Goal: Transaction & Acquisition: Purchase product/service

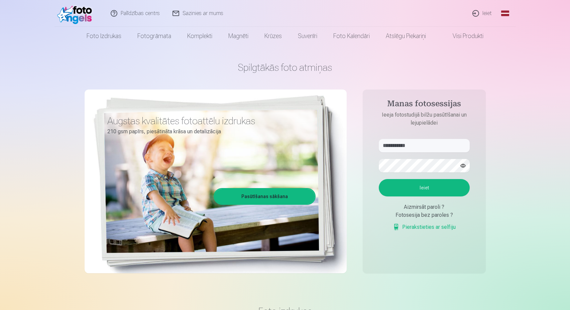
click at [416, 189] on button "Ieiet" at bounding box center [424, 187] width 91 height 17
click at [350, 168] on div "**********" at bounding box center [285, 167] width 401 height 244
click at [392, 145] on input "**********" at bounding box center [424, 145] width 91 height 13
type input "**********"
click at [450, 188] on button "Ieiet" at bounding box center [424, 187] width 91 height 17
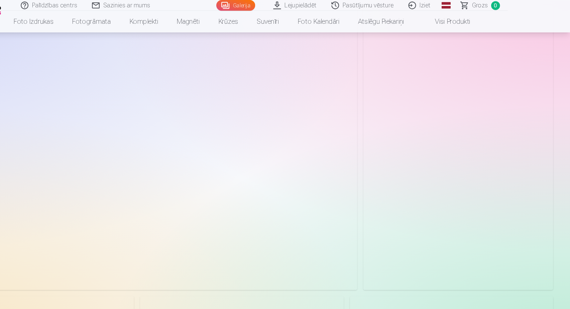
scroll to position [66, 0]
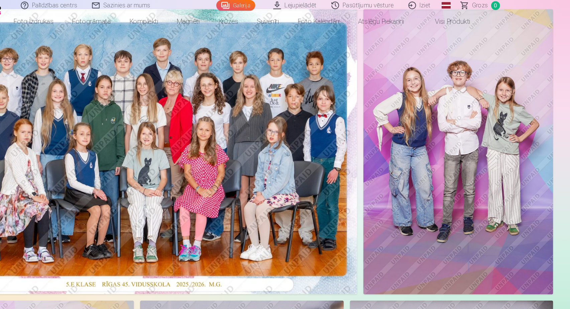
click at [405, 86] on img at bounding box center [473, 131] width 165 height 247
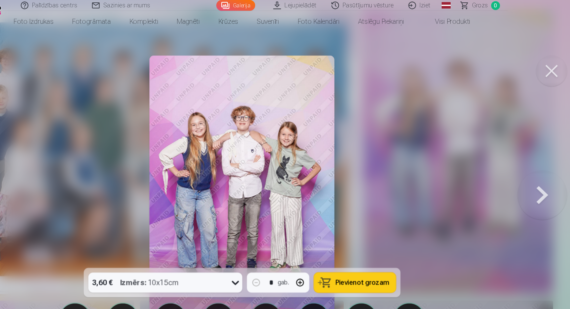
click at [366, 246] on span "Pievienot grozam" at bounding box center [389, 245] width 47 height 6
click at [525, 169] on button at bounding box center [546, 168] width 43 height 113
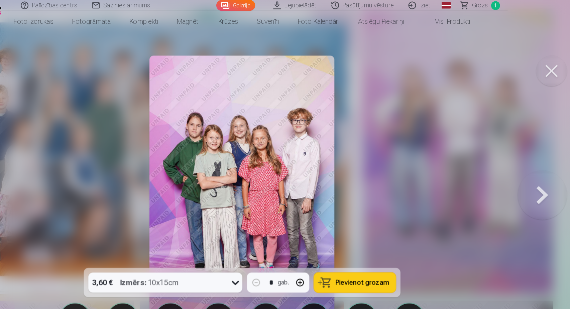
click at [525, 172] on button at bounding box center [546, 168] width 43 height 113
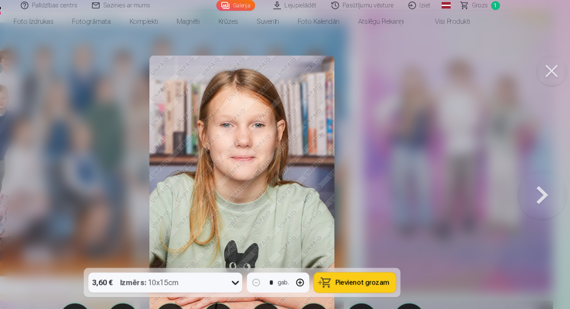
click at [525, 172] on button at bounding box center [546, 168] width 43 height 113
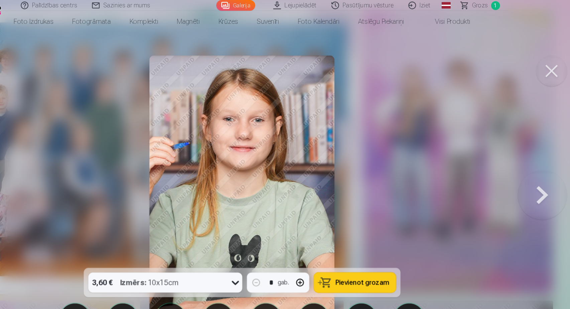
click at [525, 172] on button at bounding box center [546, 168] width 43 height 113
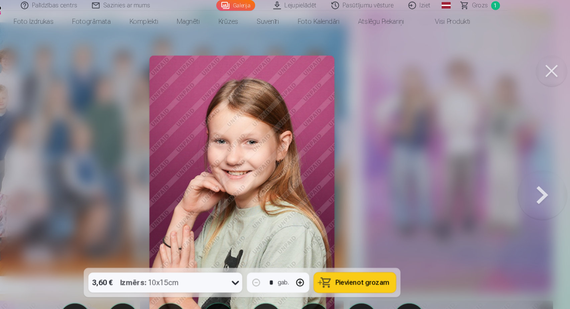
click at [525, 172] on button at bounding box center [546, 168] width 43 height 113
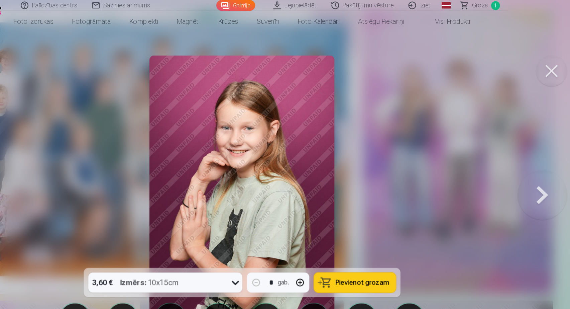
click at [525, 172] on button at bounding box center [546, 168] width 43 height 113
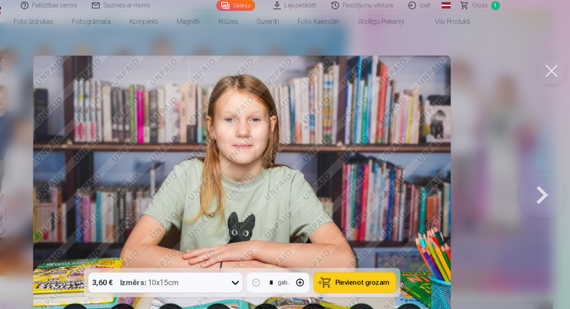
click at [525, 173] on button at bounding box center [546, 168] width 43 height 113
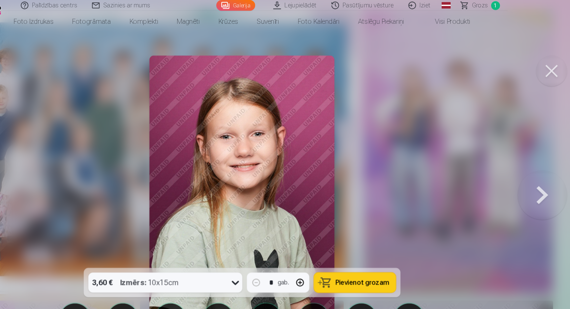
click at [525, 173] on button at bounding box center [546, 168] width 43 height 113
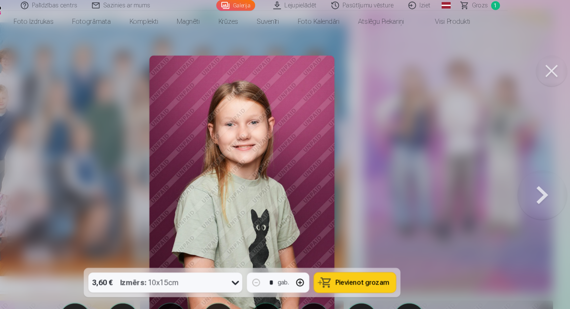
click at [525, 173] on button at bounding box center [546, 168] width 43 height 113
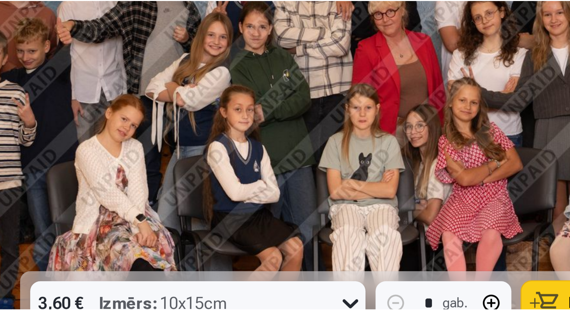
scroll to position [37, 0]
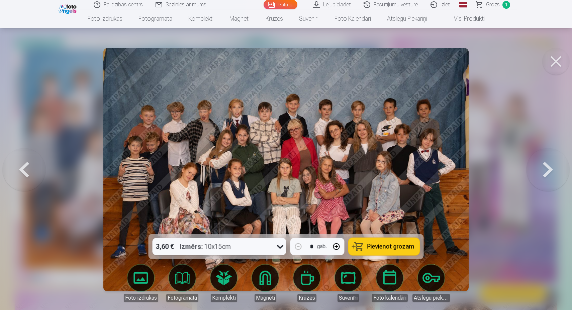
click at [549, 172] on button at bounding box center [547, 169] width 43 height 115
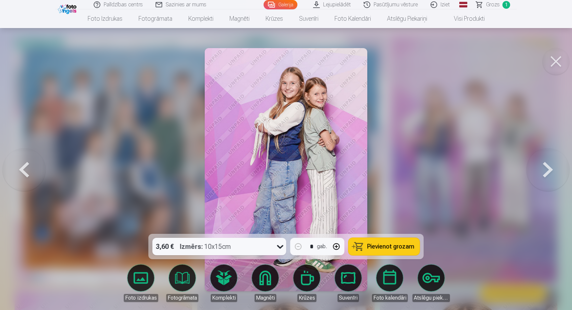
click at [392, 248] on span "Pievienot grozam" at bounding box center [390, 247] width 47 height 6
click at [543, 172] on button at bounding box center [547, 169] width 43 height 115
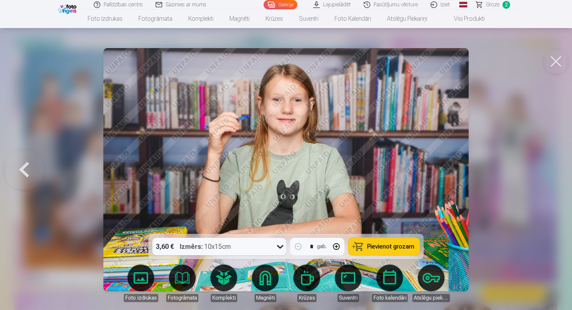
click at [27, 173] on button at bounding box center [24, 169] width 43 height 115
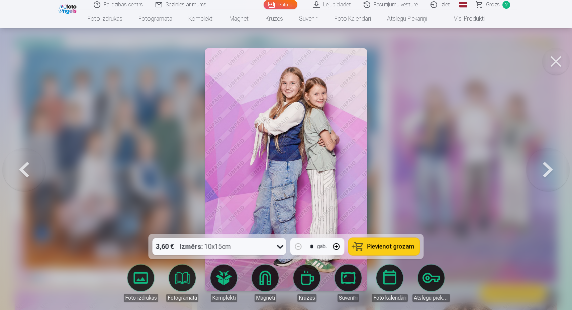
click at [27, 173] on button at bounding box center [24, 169] width 43 height 115
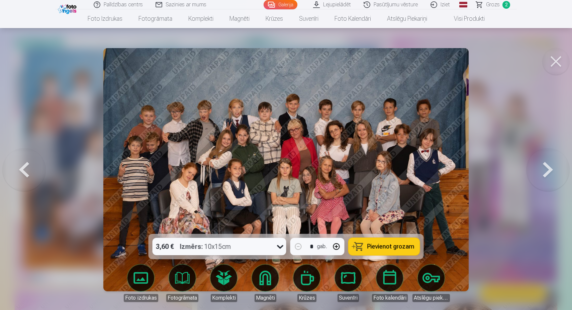
click at [27, 173] on button at bounding box center [24, 169] width 43 height 115
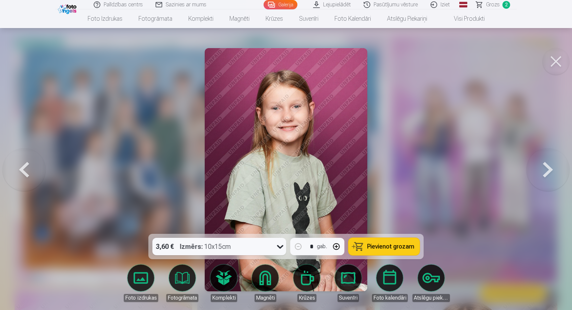
click at [27, 173] on button at bounding box center [24, 169] width 43 height 115
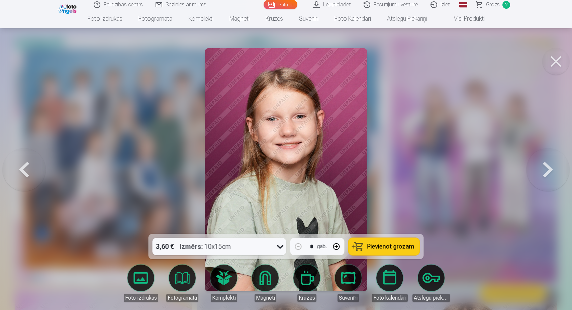
click at [27, 173] on button at bounding box center [24, 169] width 43 height 115
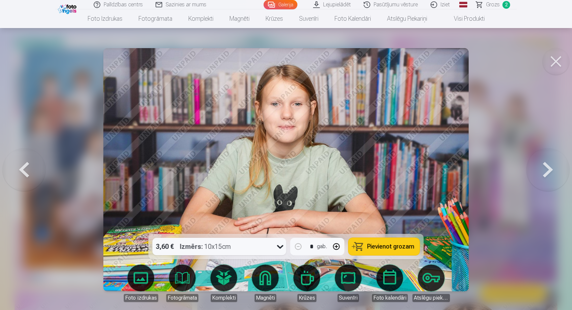
click at [27, 173] on button at bounding box center [24, 169] width 43 height 115
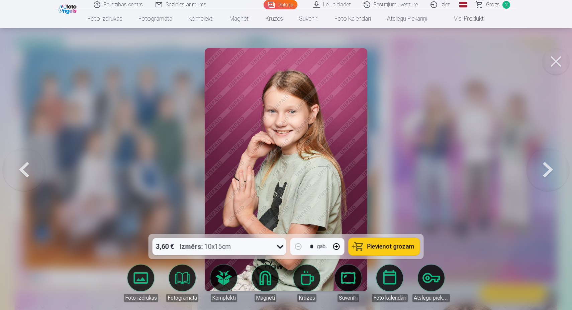
click at [27, 173] on button at bounding box center [24, 169] width 43 height 115
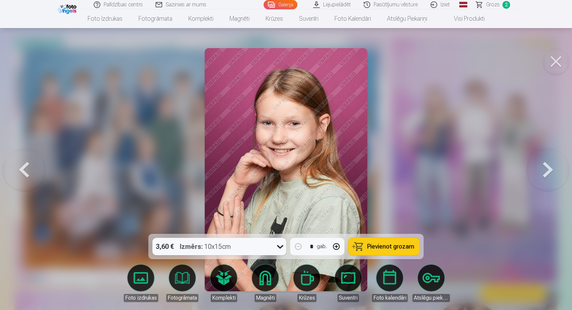
click at [27, 173] on button at bounding box center [24, 169] width 43 height 115
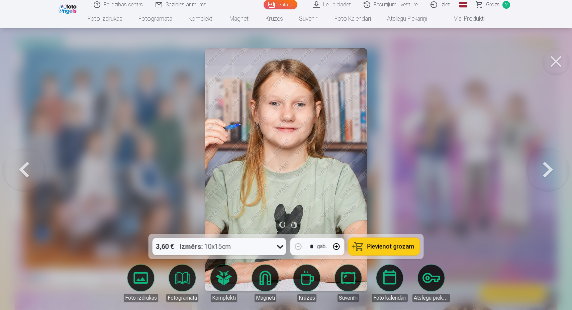
click at [27, 173] on button at bounding box center [24, 169] width 43 height 115
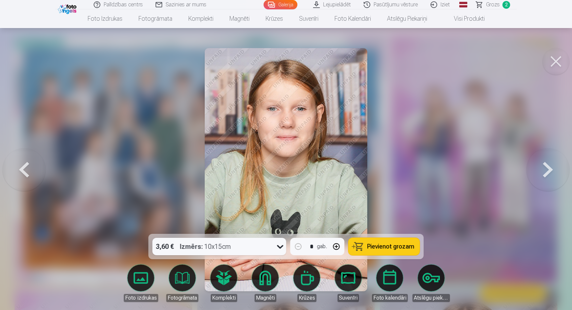
click at [27, 173] on button at bounding box center [24, 169] width 43 height 115
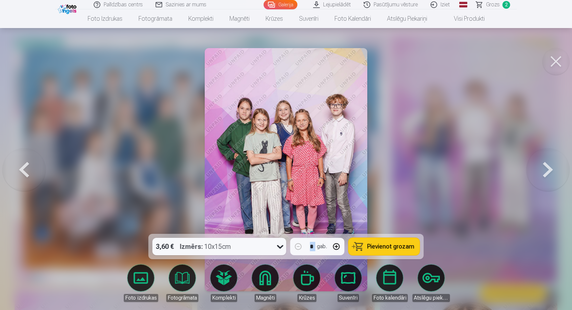
drag, startPoint x: 210, startPoint y: 235, endPoint x: 288, endPoint y: 126, distance: 133.9
click at [290, 126] on div "3,60 € Izmērs : 10x15cm * gab. Pievienot grozam Foto izdrukas Fotogrāmata Kompl…" at bounding box center [286, 169] width 566 height 243
click at [24, 171] on button at bounding box center [24, 169] width 43 height 115
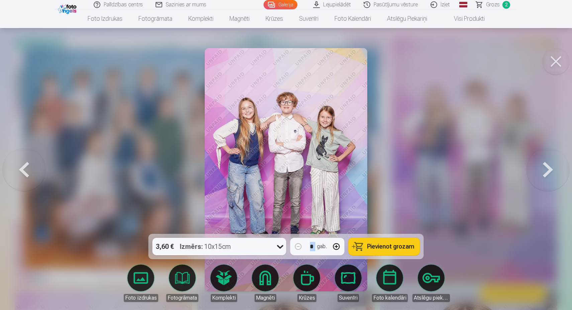
click at [24, 171] on button at bounding box center [24, 169] width 43 height 115
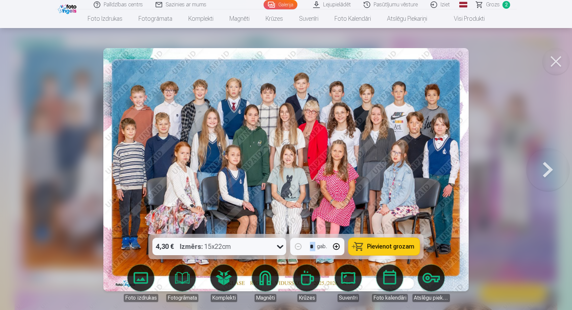
click at [38, 173] on div at bounding box center [286, 155] width 572 height 310
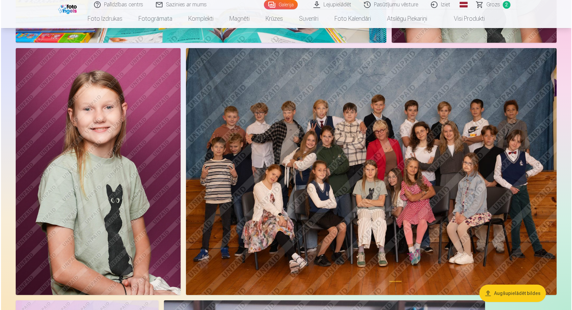
scroll to position [1208, 0]
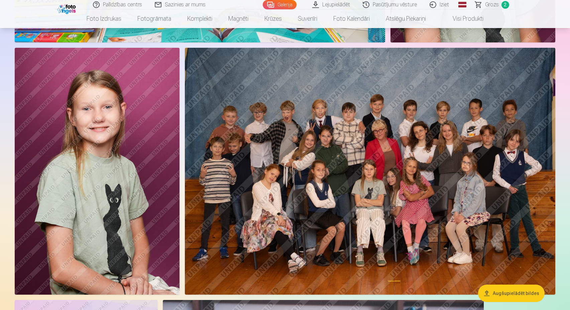
click at [359, 215] on img at bounding box center [370, 171] width 370 height 247
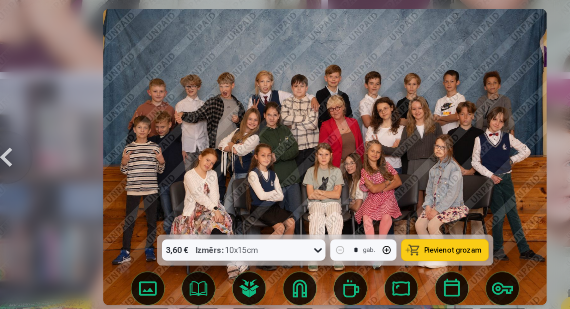
scroll to position [902, 0]
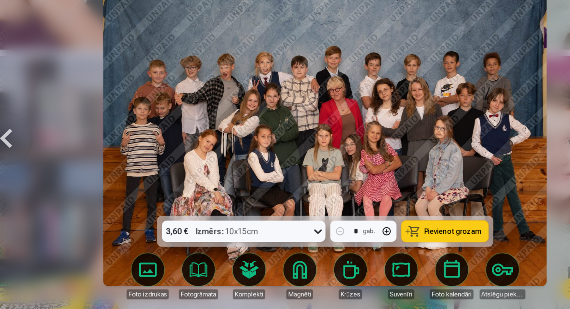
click at [264, 93] on img at bounding box center [285, 169] width 363 height 242
click at [61, 67] on div at bounding box center [285, 154] width 570 height 309
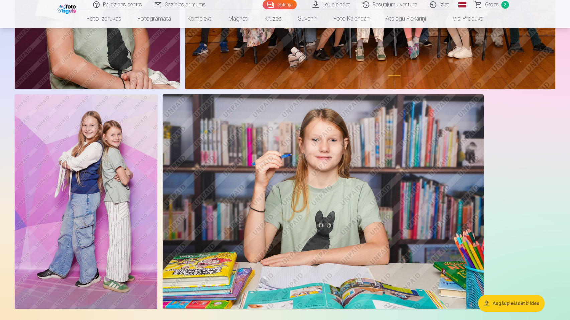
scroll to position [1414, 0]
click at [105, 143] on img at bounding box center [86, 201] width 143 height 214
